Goal: Task Accomplishment & Management: Manage account settings

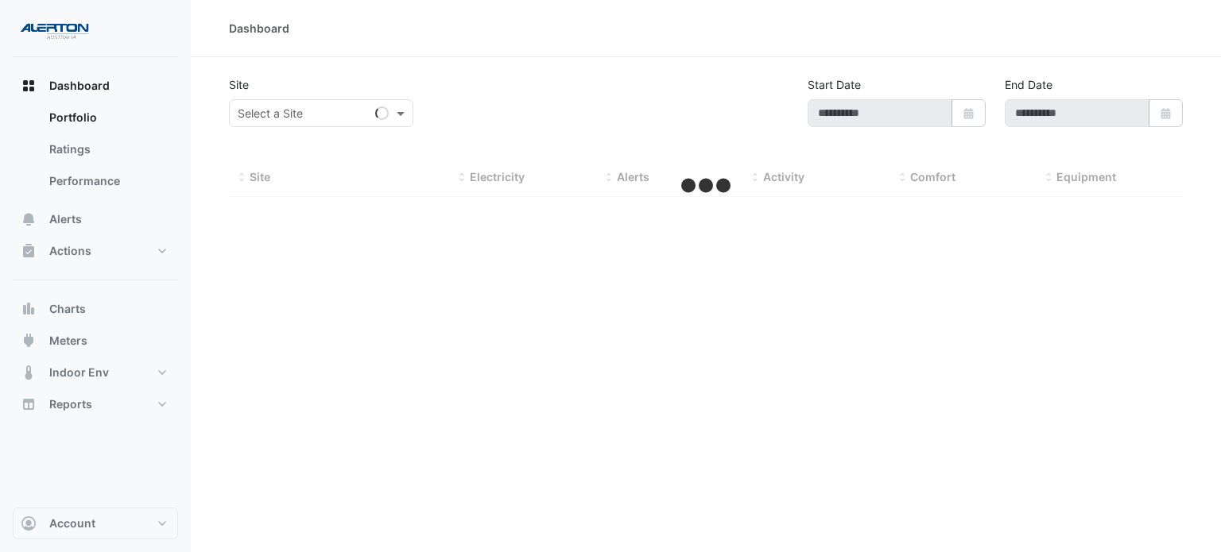
type input "**********"
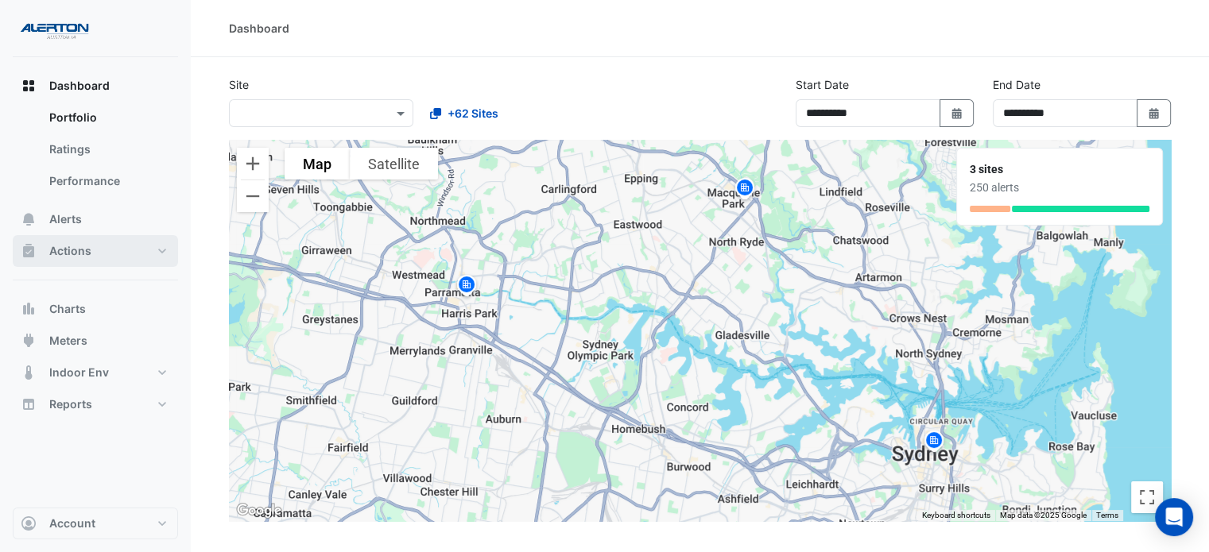
click at [131, 246] on button "Actions" at bounding box center [95, 251] width 165 height 32
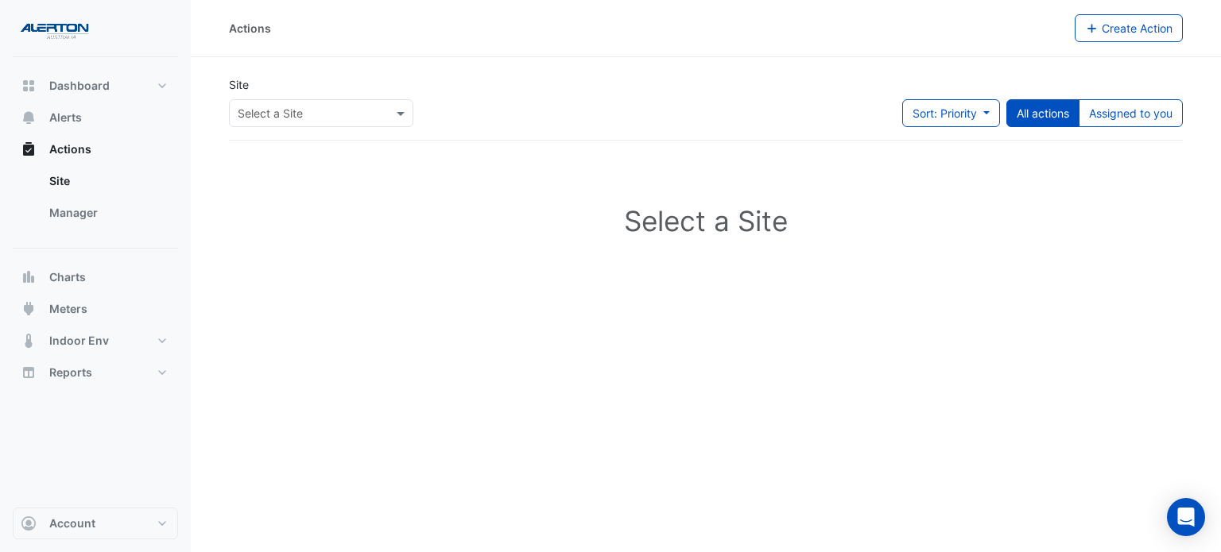
click at [273, 111] on input "text" at bounding box center [305, 114] width 135 height 17
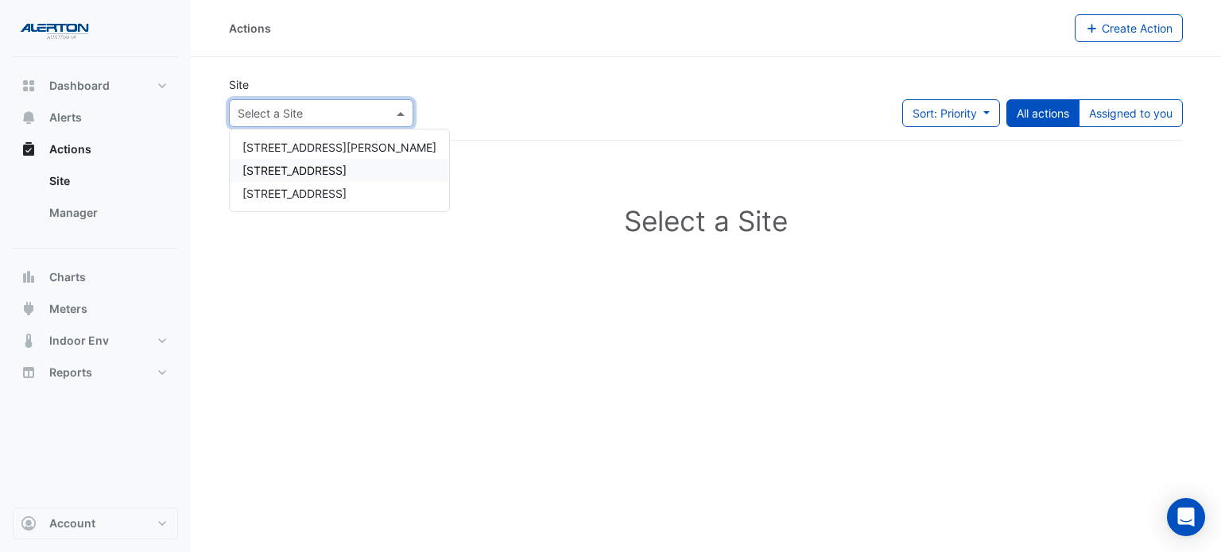
click at [311, 168] on span "[STREET_ADDRESS]" at bounding box center [294, 171] width 104 height 14
